Goal: Find specific page/section: Find specific page/section

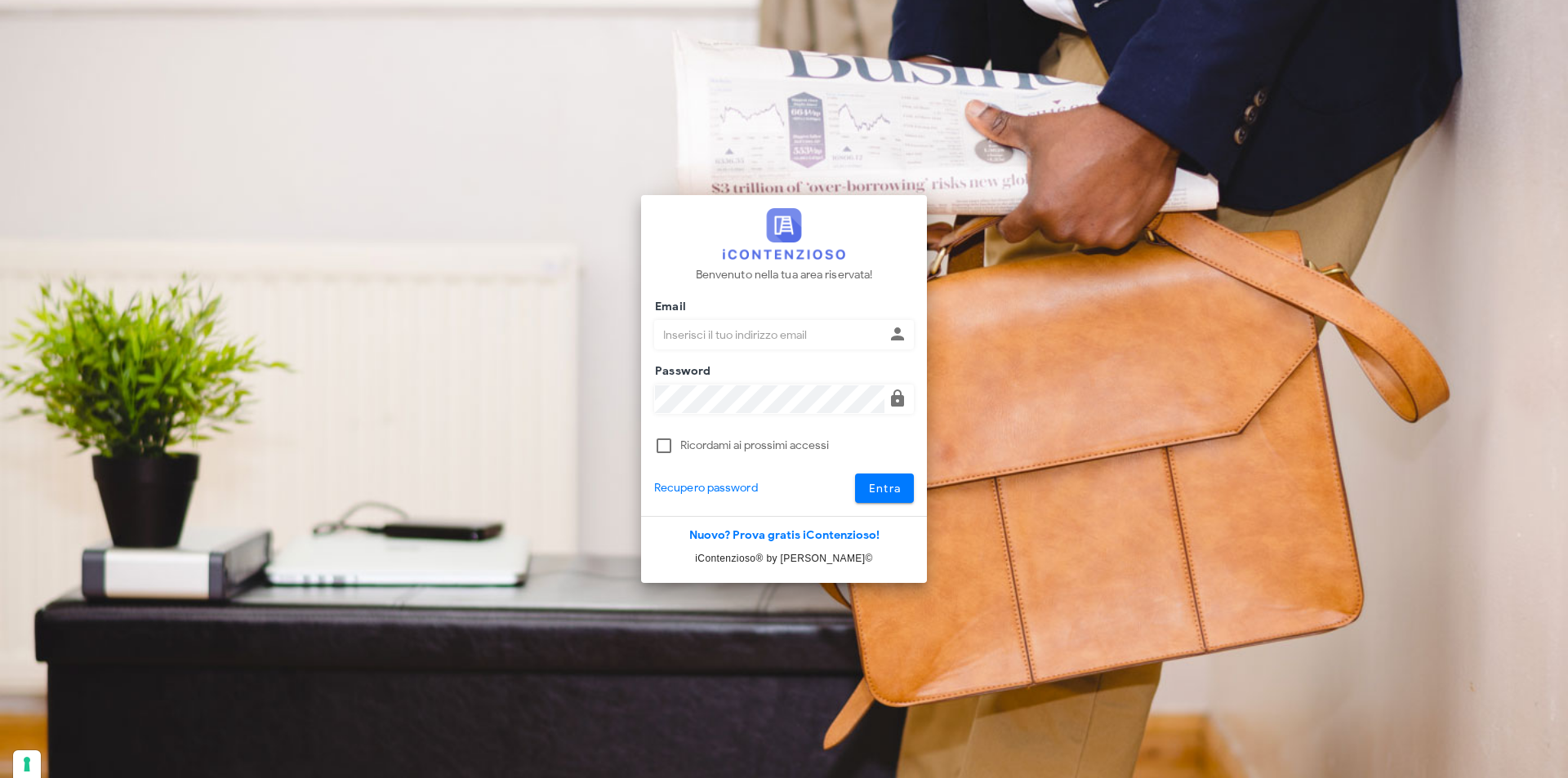
type input "[EMAIL_ADDRESS][DOMAIN_NAME]"
click at [856, 474] on button "Entra" at bounding box center [885, 489] width 60 height 29
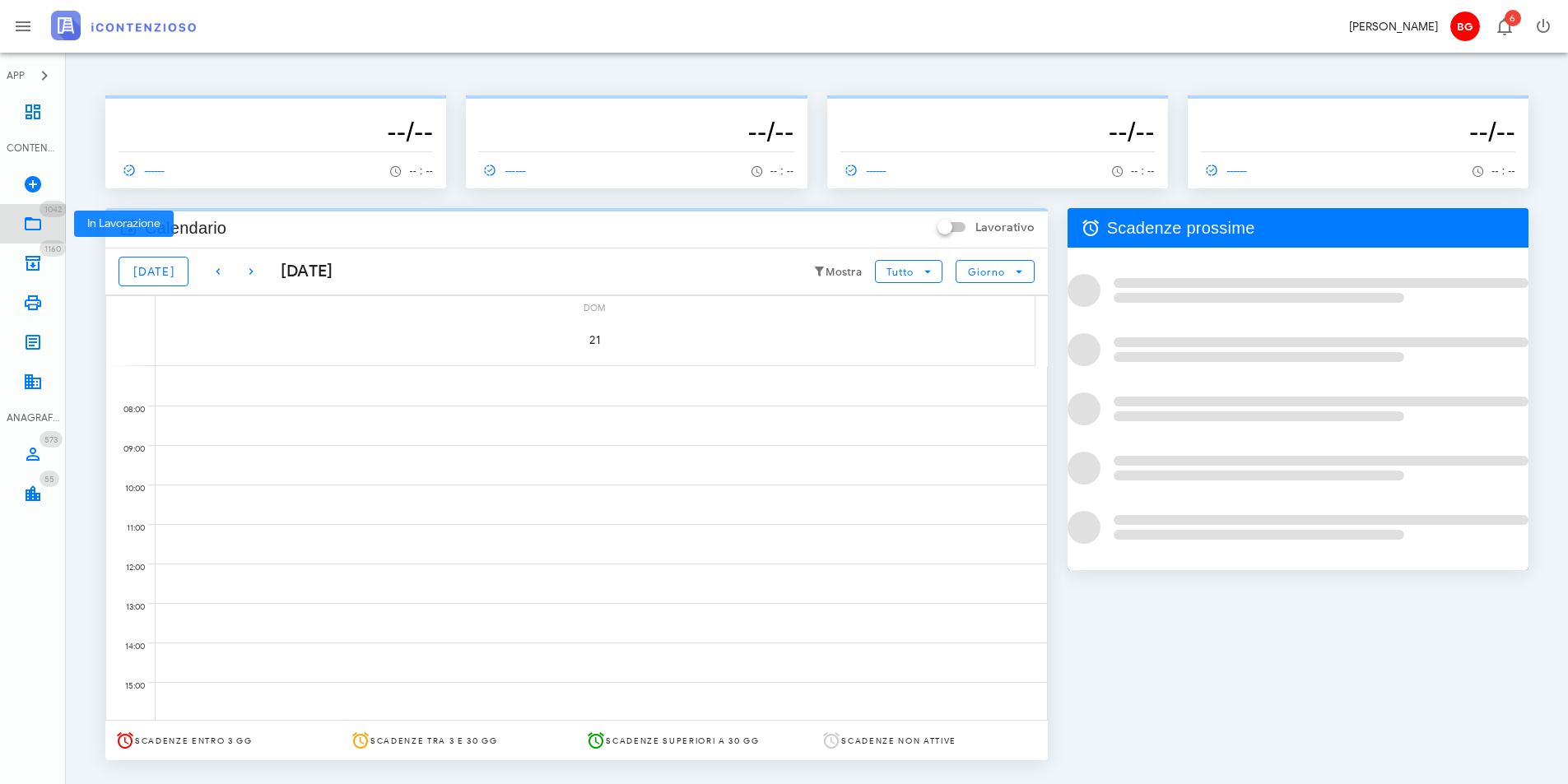
click at [39, 218] on icon at bounding box center [32, 224] width 20 height 20
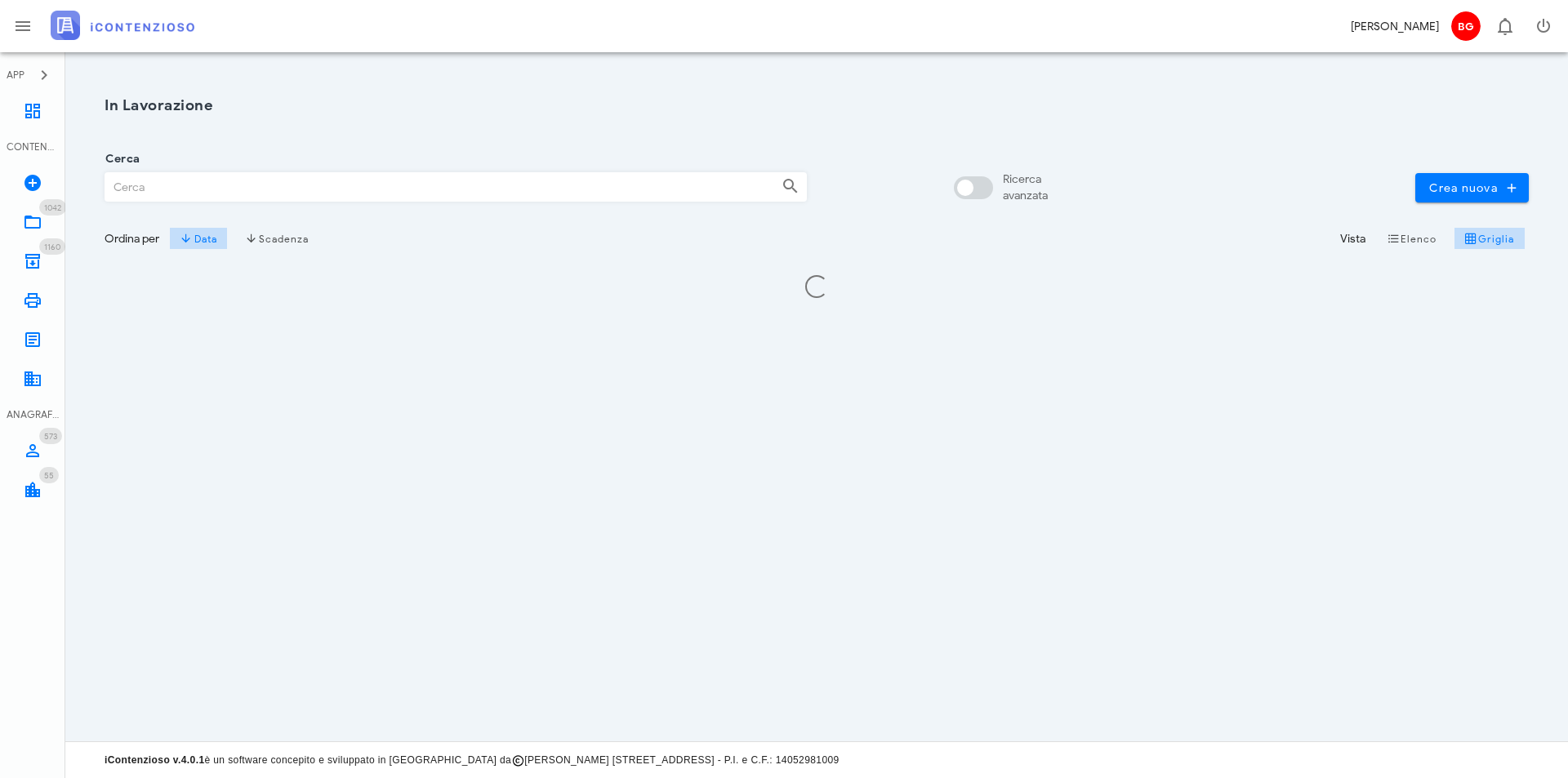
click at [183, 184] on input "Cerca" at bounding box center [437, 187] width 663 height 28
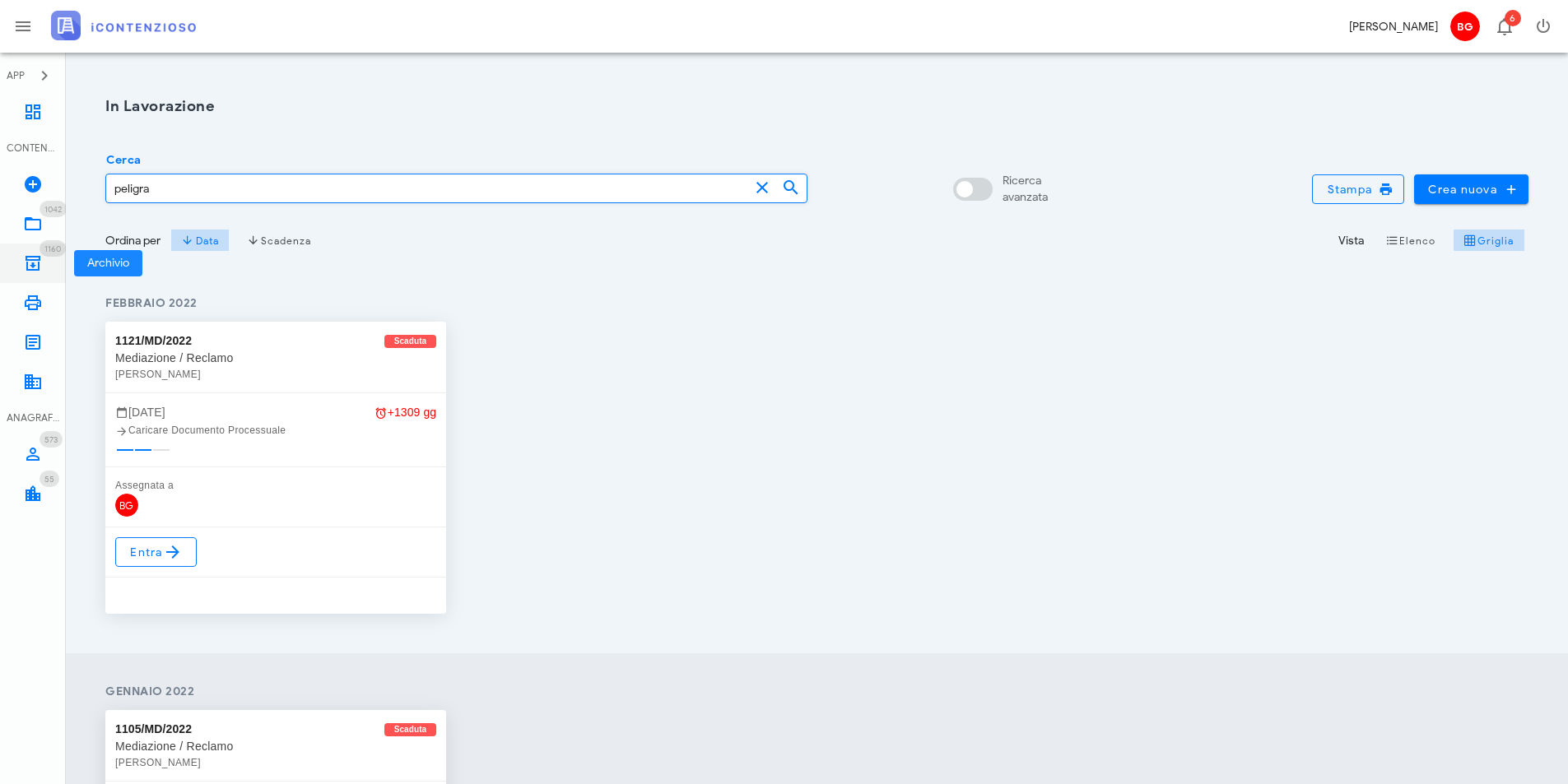
type input "peligra"
click at [34, 262] on icon at bounding box center [32, 263] width 20 height 20
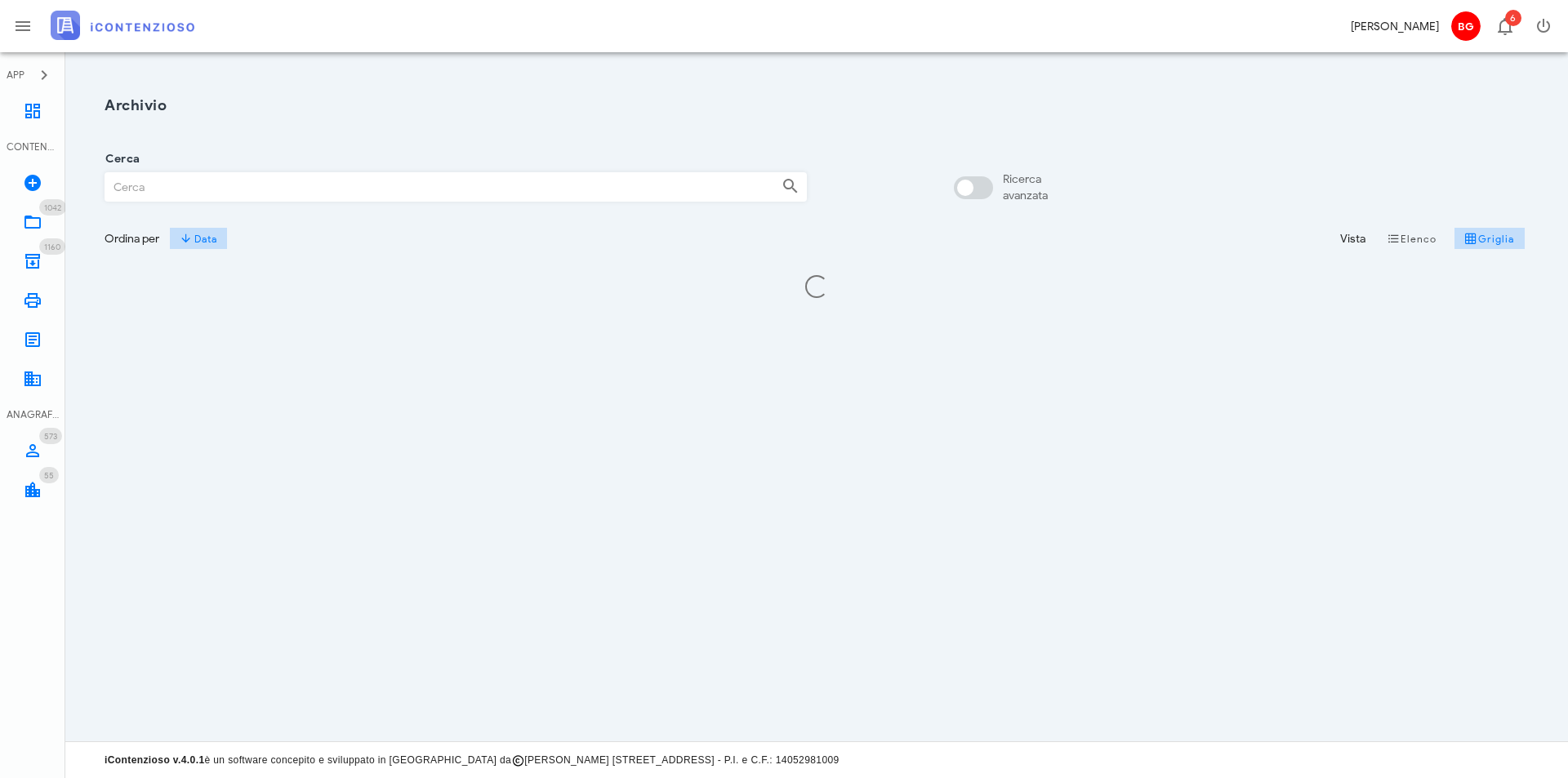
click at [203, 198] on input "Cerca" at bounding box center [437, 187] width 663 height 28
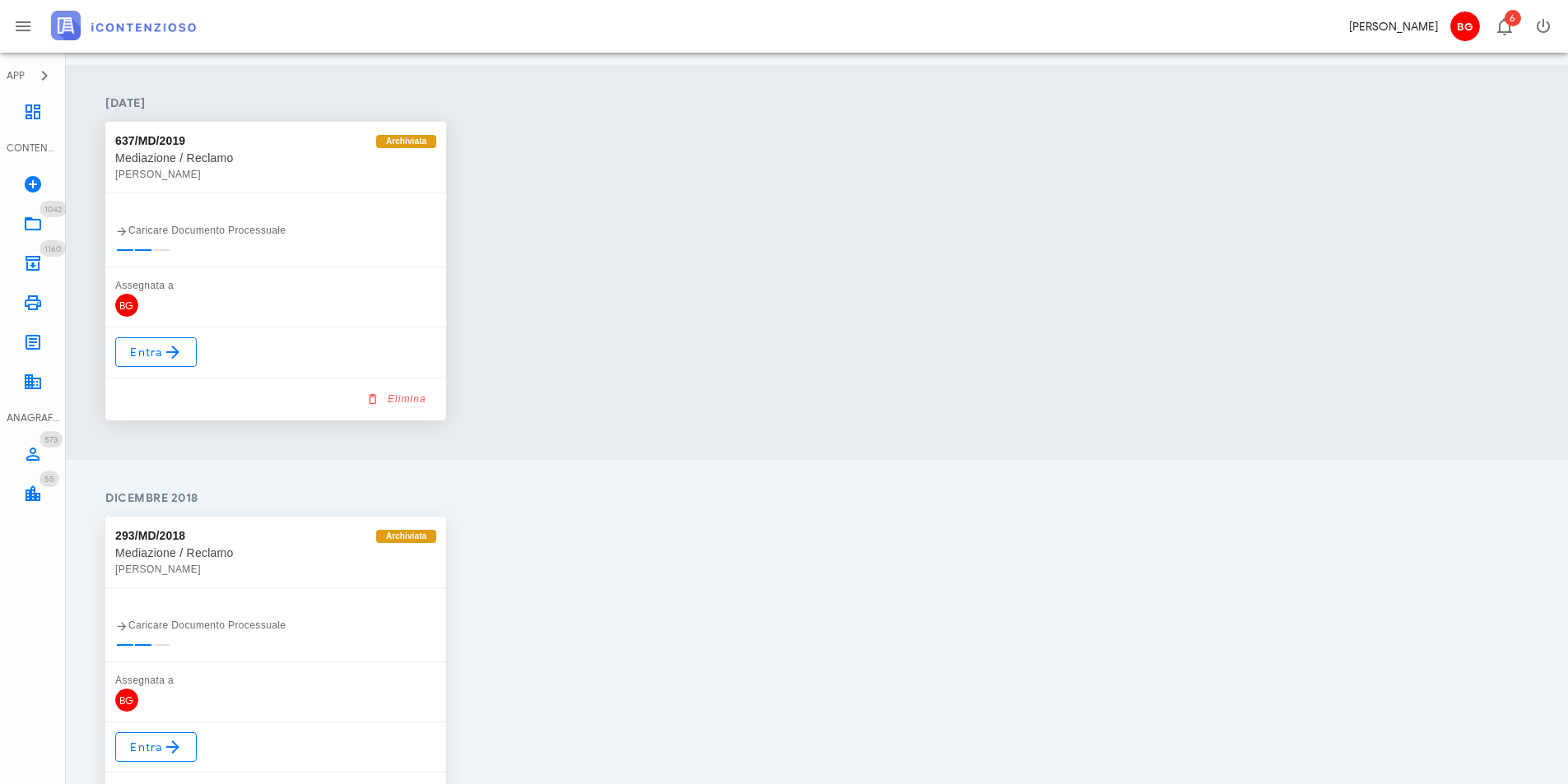
scroll to position [1522, 0]
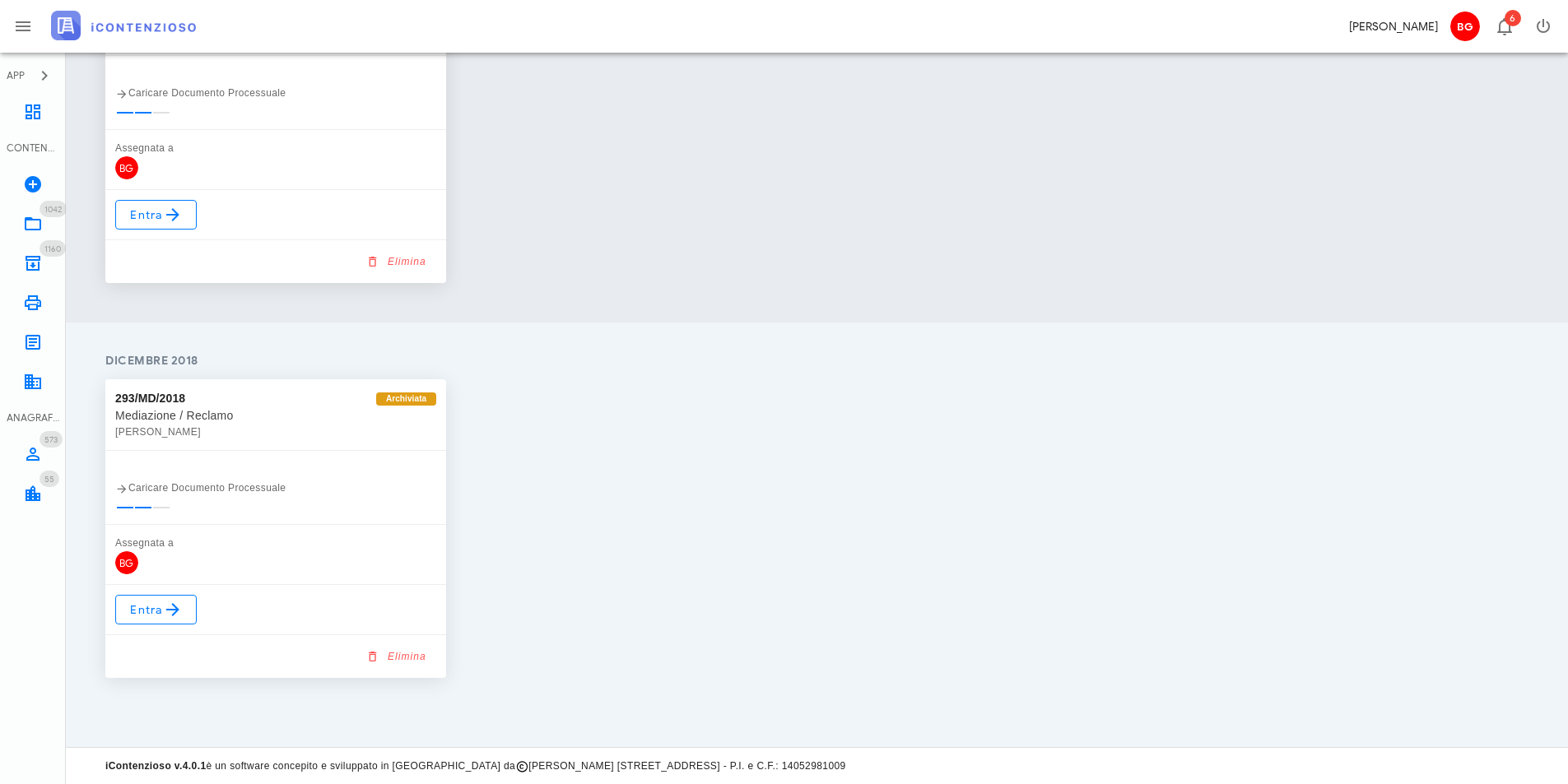
type input "peligra"
